Goal: Information Seeking & Learning: Learn about a topic

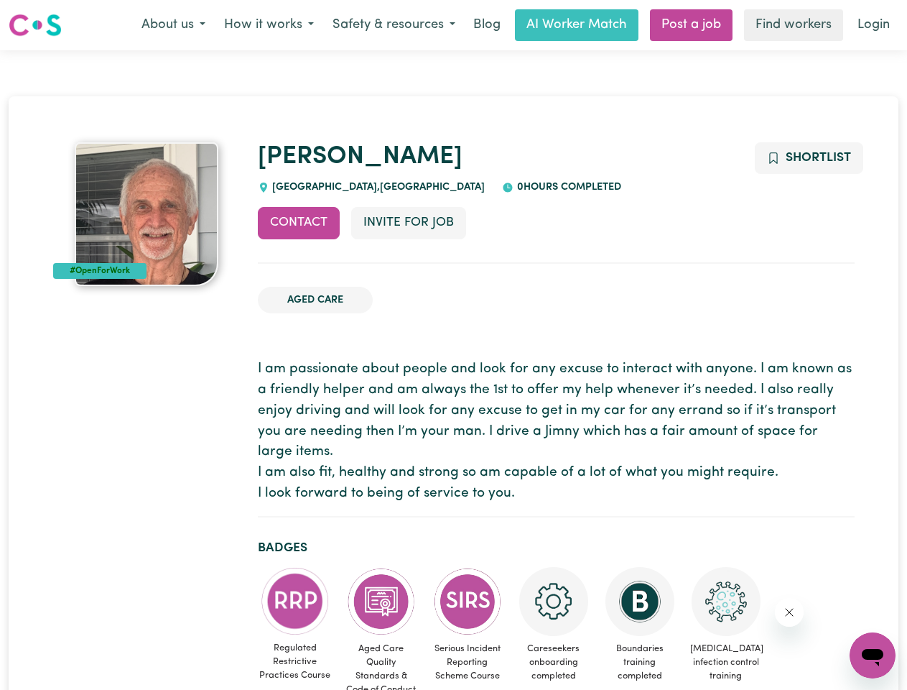
click at [173, 25] on button "About us" at bounding box center [173, 25] width 83 height 30
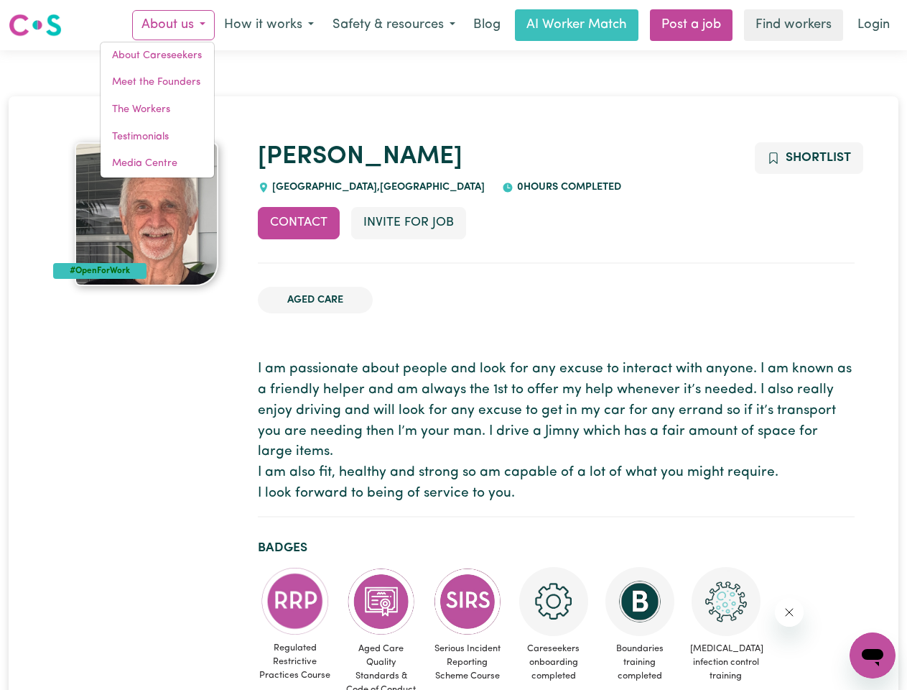
click at [268, 25] on button "How it works" at bounding box center [269, 25] width 108 height 30
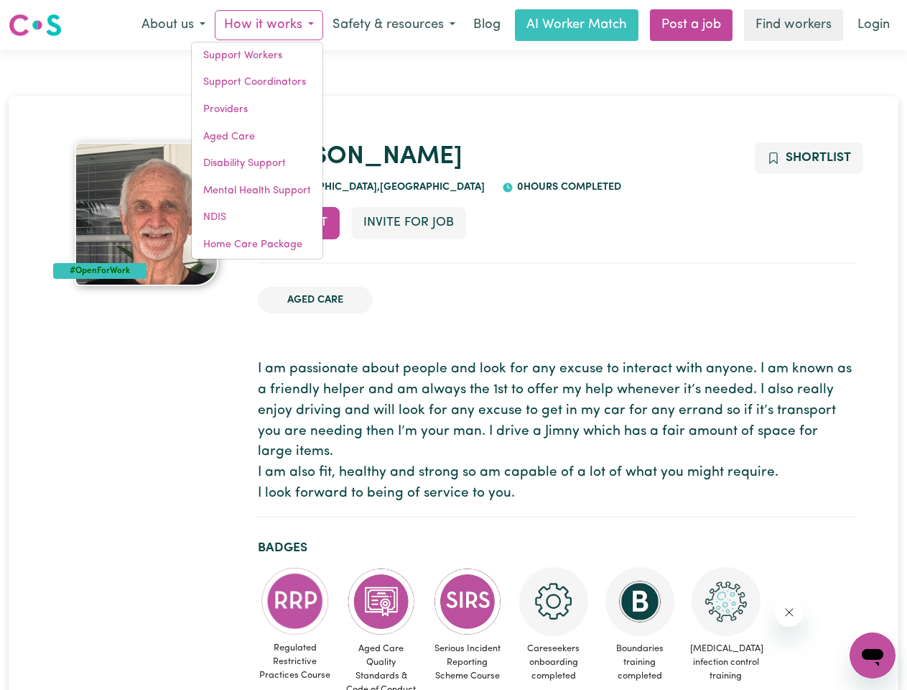
click at [393, 25] on button "Safety & resources" at bounding box center [394, 25] width 142 height 30
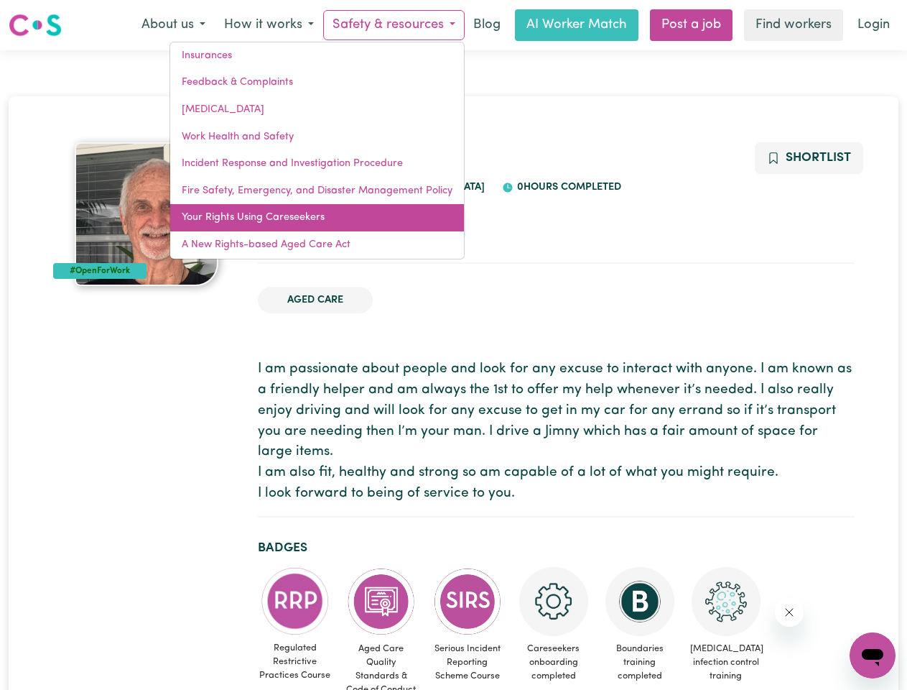
click at [299, 223] on link "Your Rights Using Careseekers" at bounding box center [317, 217] width 294 height 27
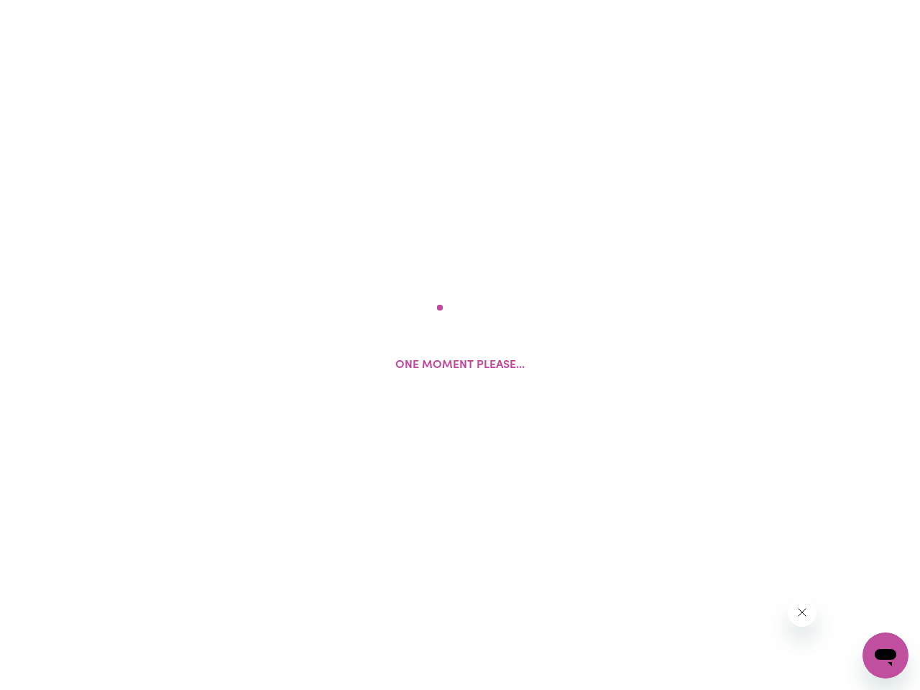
click at [408, 0] on html "One moment please..." at bounding box center [460, 0] width 920 height 0
click at [808, 0] on html at bounding box center [460, 0] width 920 height 0
click at [295, 0] on html at bounding box center [460, 0] width 920 height 0
click at [382, 0] on html at bounding box center [460, 0] width 920 height 0
